Goal: Task Accomplishment & Management: Manage account settings

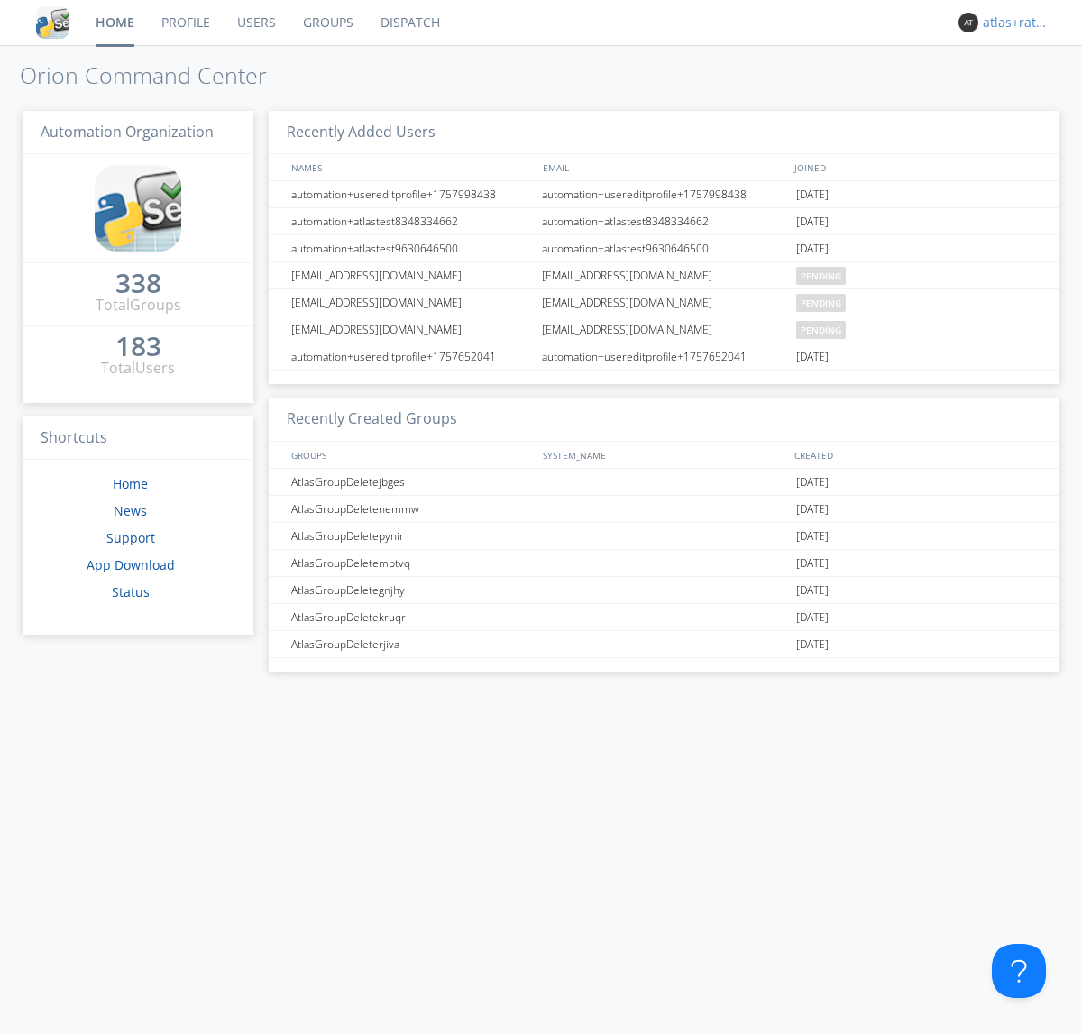
click at [1011, 23] on div "atlas+ratelimit" at bounding box center [1017, 23] width 68 height 18
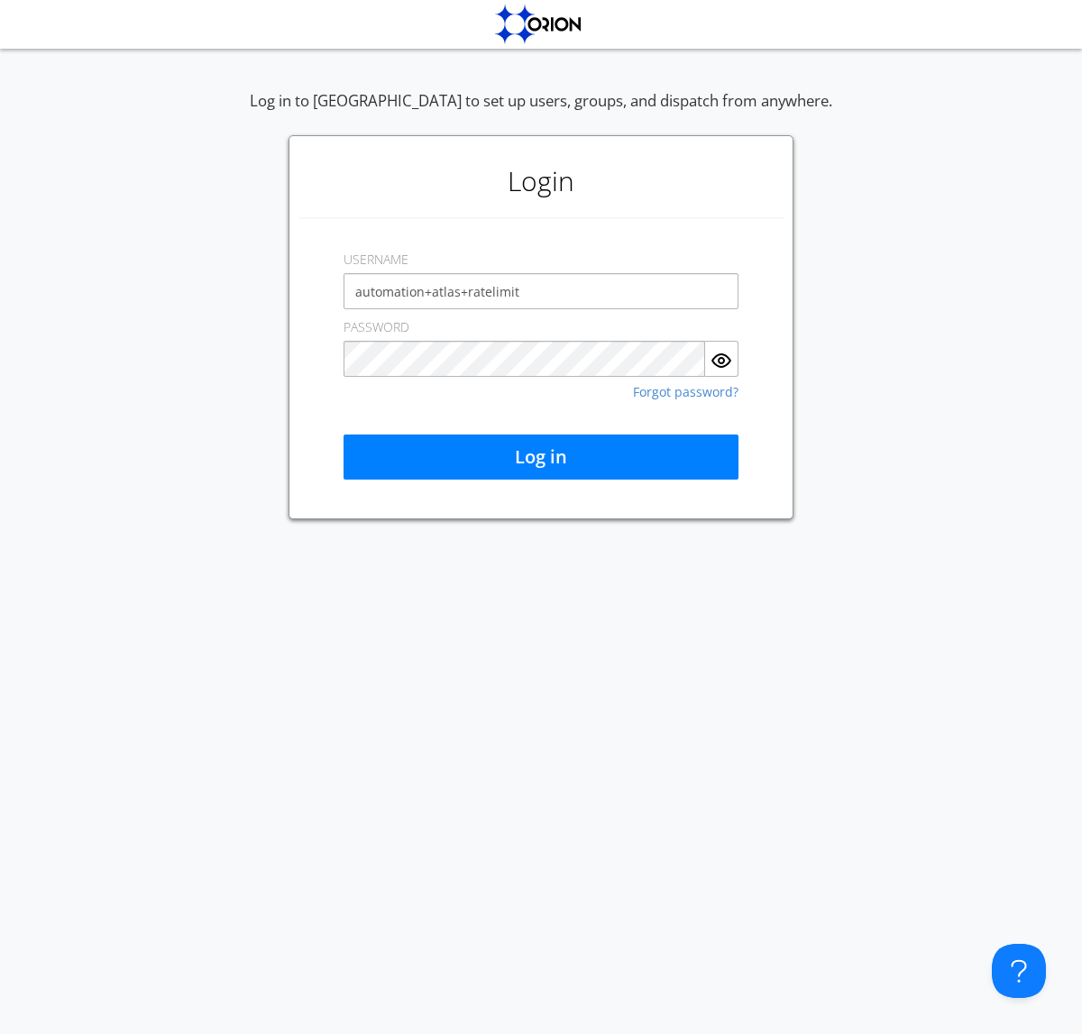
type input "automation+atlas+ratelimit"
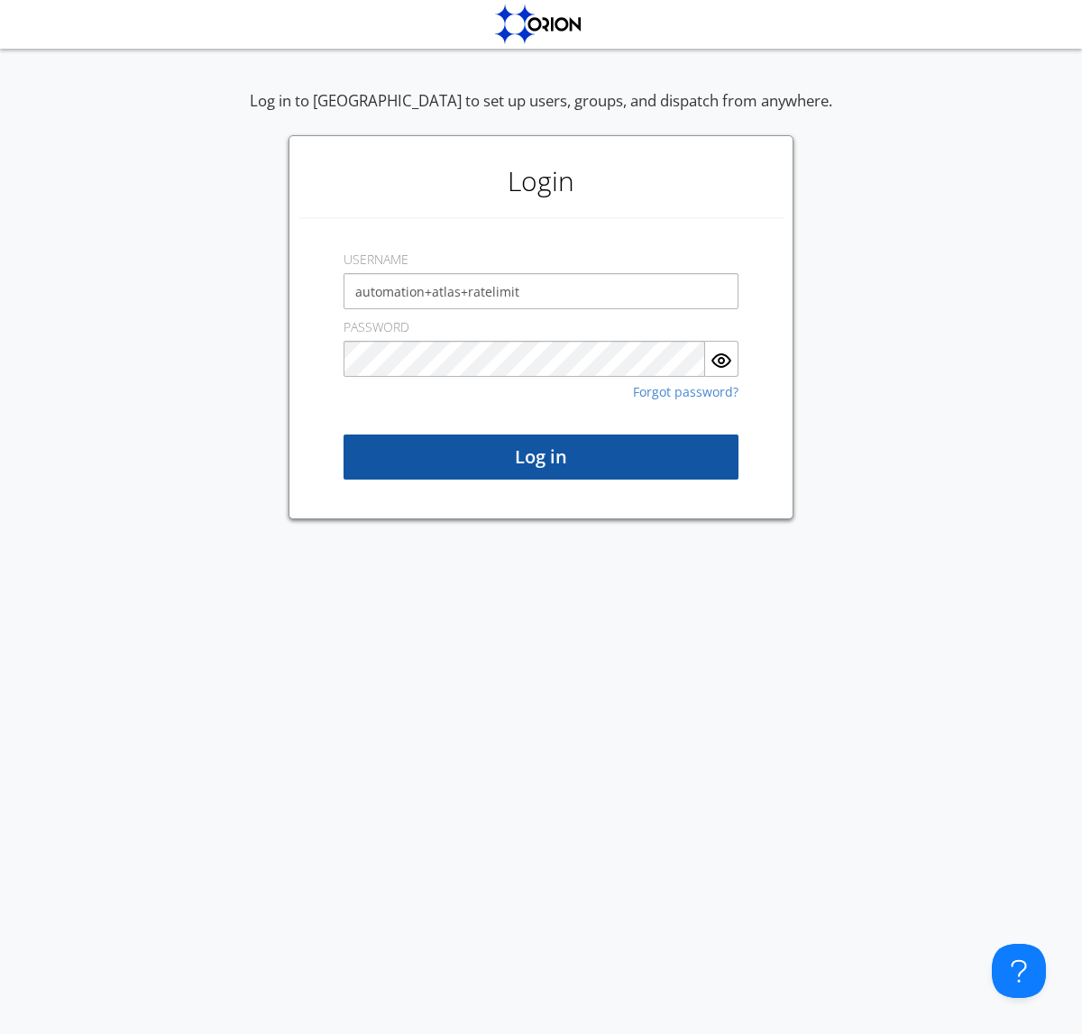
click at [541, 457] on button "Log in" at bounding box center [540, 457] width 395 height 45
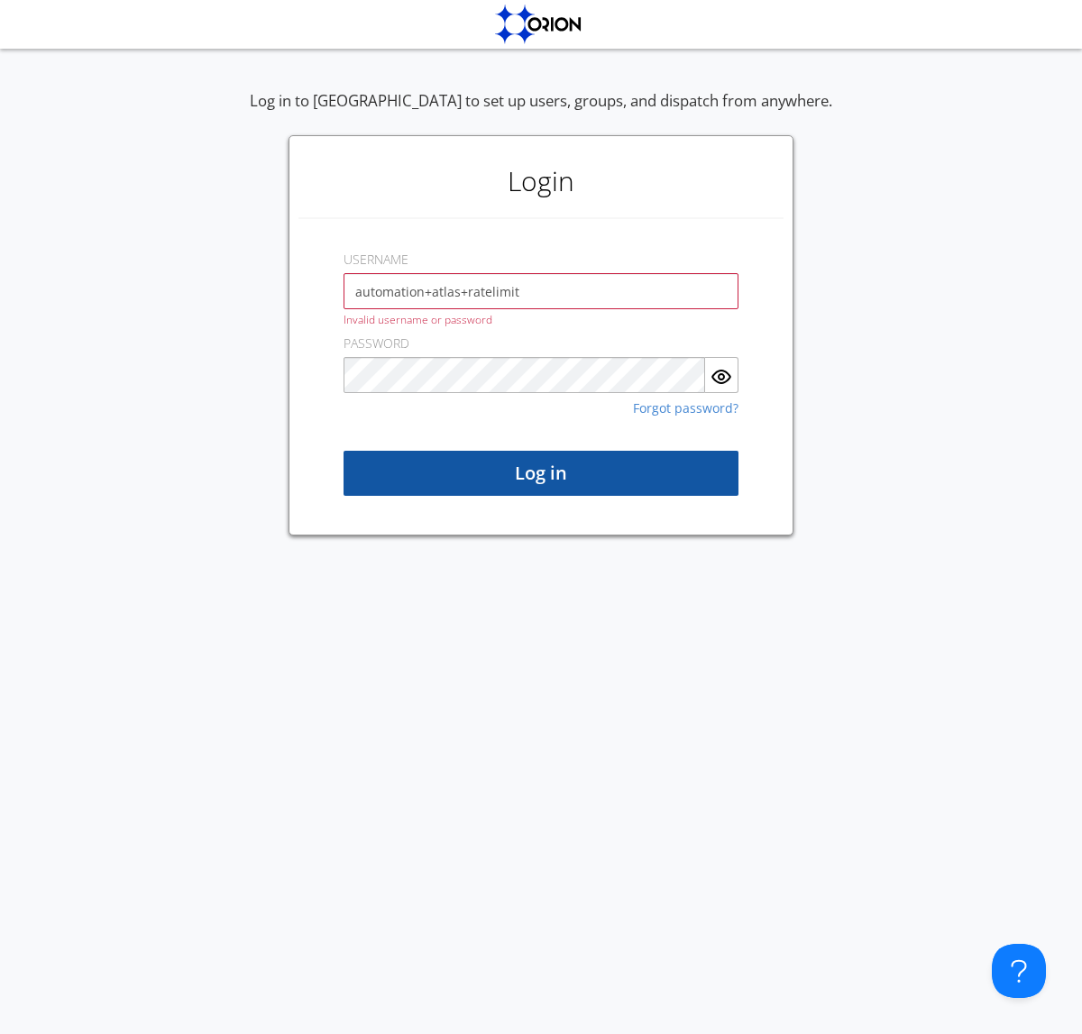
click at [541, 473] on button "Log in" at bounding box center [540, 473] width 395 height 45
